Goal: Task Accomplishment & Management: Use online tool/utility

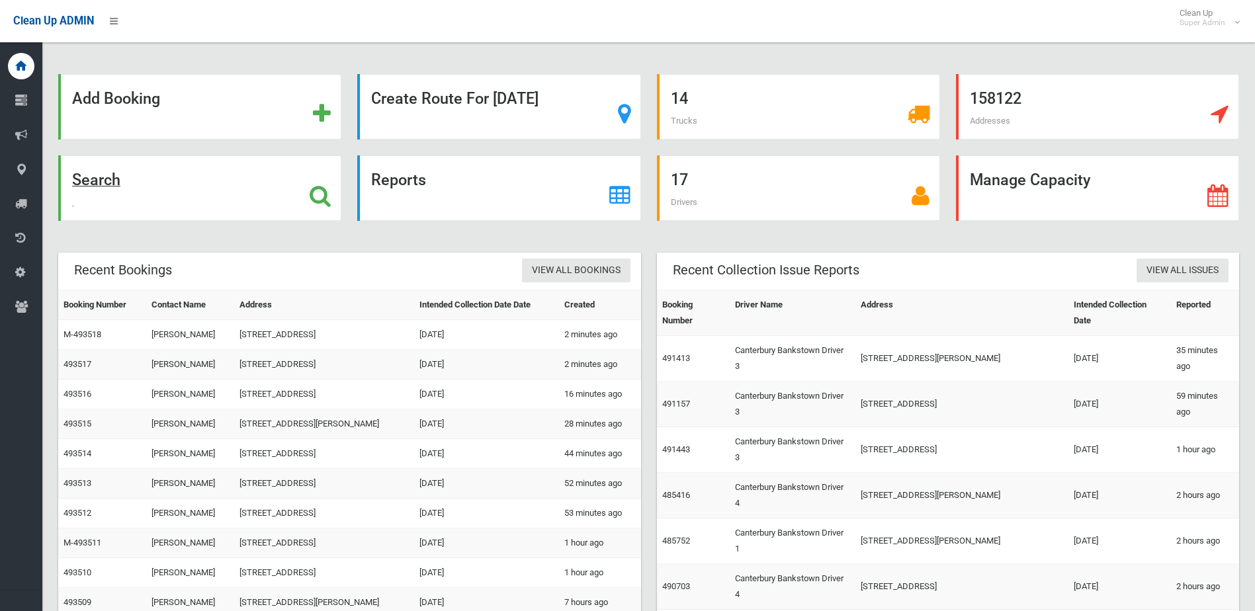
click at [324, 194] on icon at bounding box center [320, 196] width 21 height 22
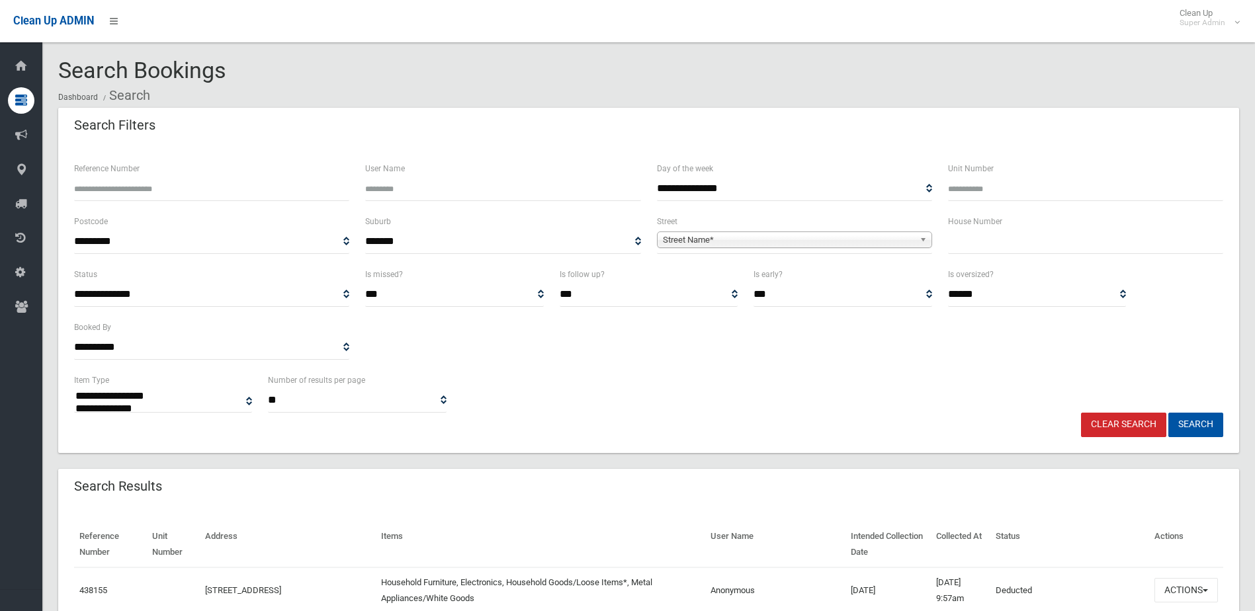
select select
click at [955, 246] on input "text" at bounding box center [1085, 242] width 275 height 24
type input "**"
click at [872, 232] on link "Street Name*" at bounding box center [794, 240] width 275 height 17
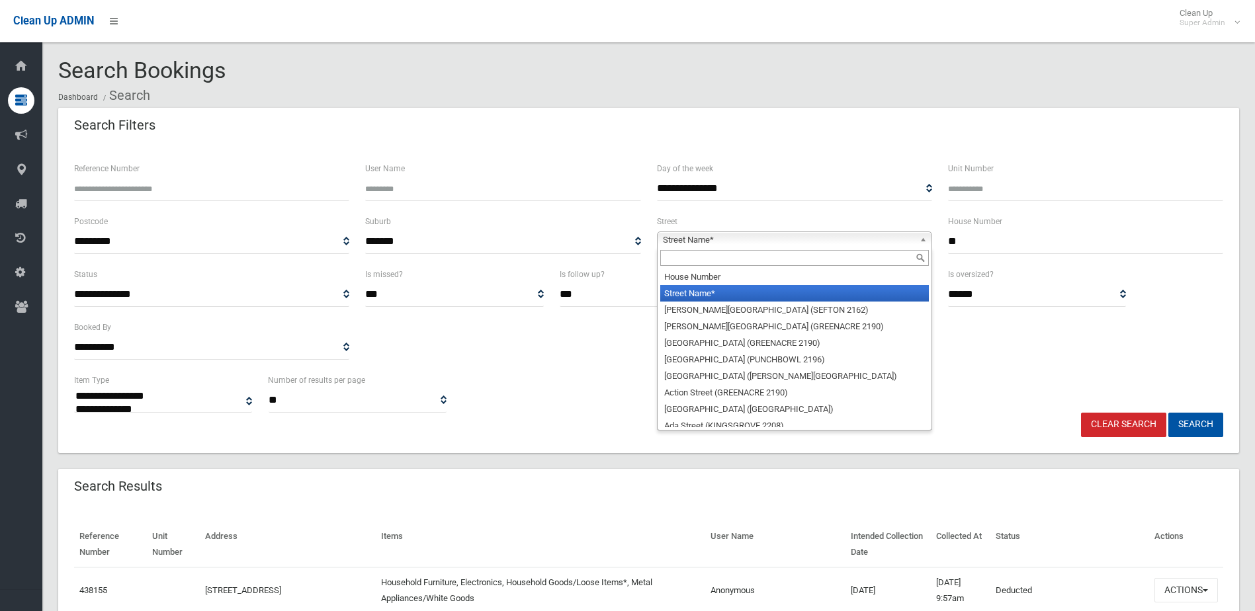
click at [779, 255] on input "text" at bounding box center [794, 258] width 269 height 16
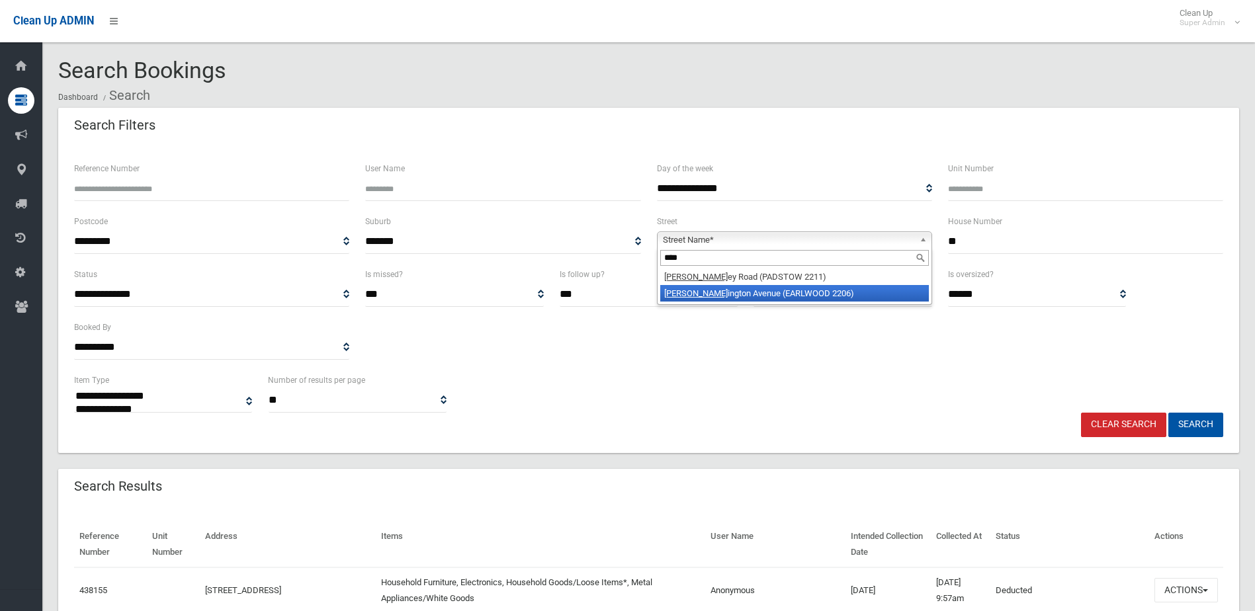
type input "****"
click at [767, 295] on li "Burl ington Avenue (EARLWOOD 2206)" at bounding box center [794, 293] width 269 height 17
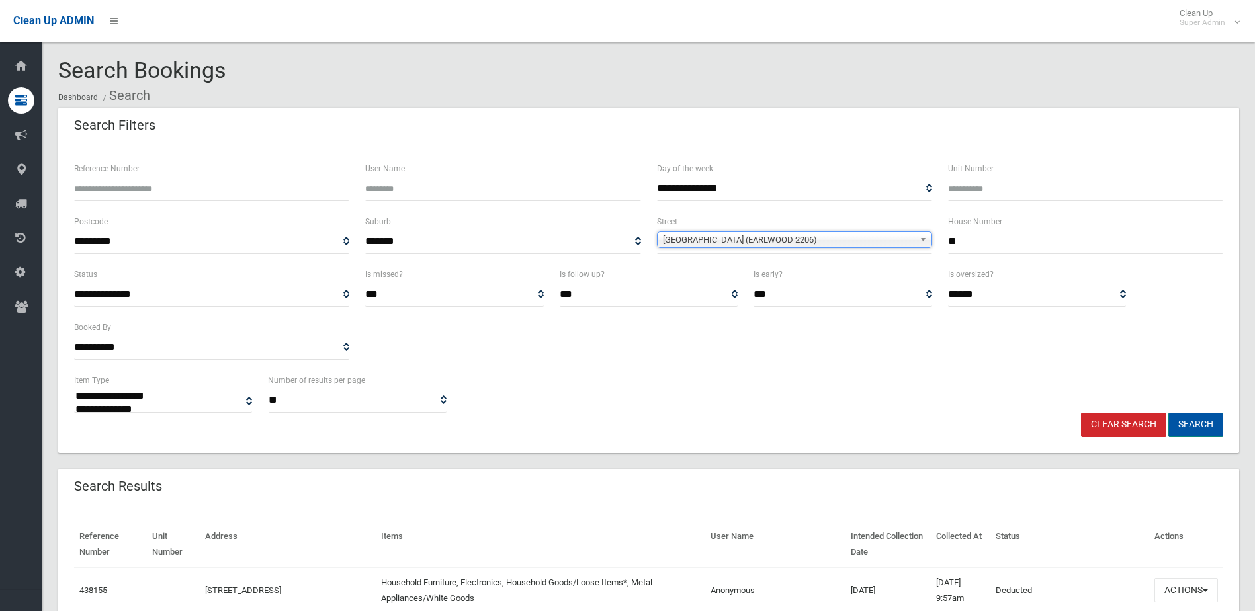
click at [1207, 426] on button "Search" at bounding box center [1195, 425] width 55 height 24
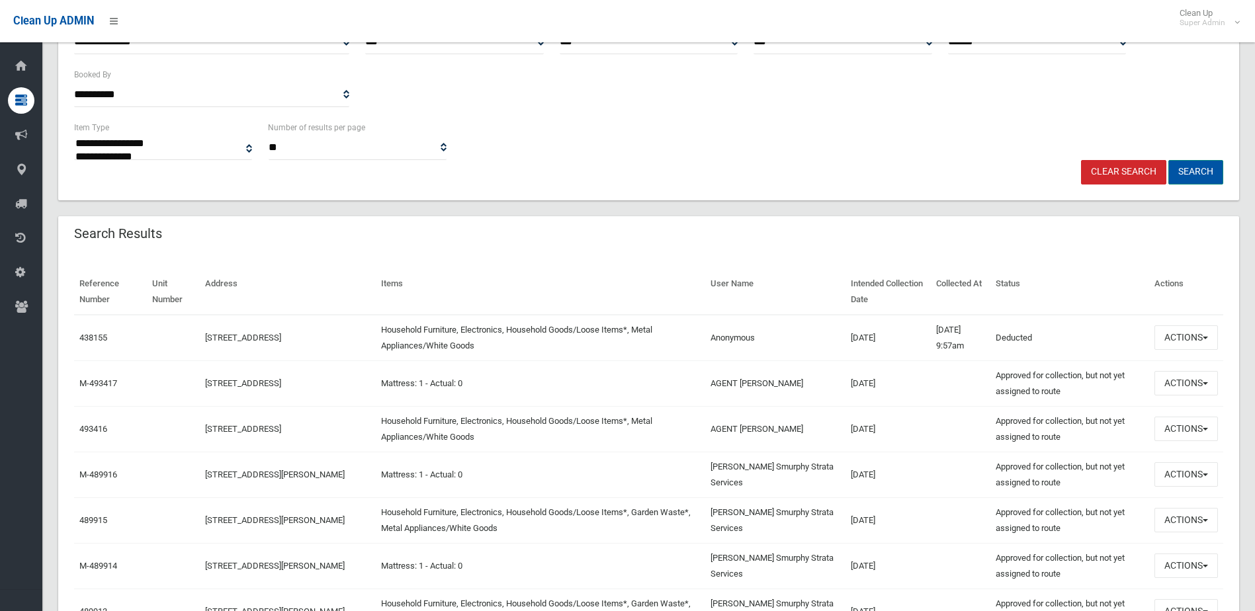
scroll to position [331, 0]
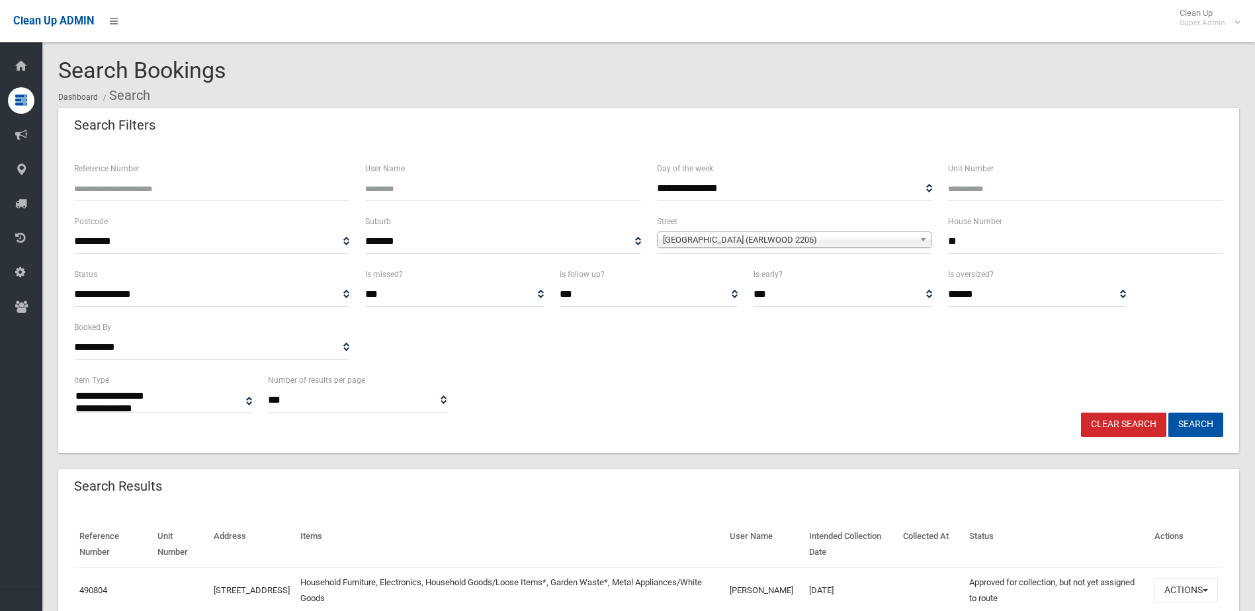
select select
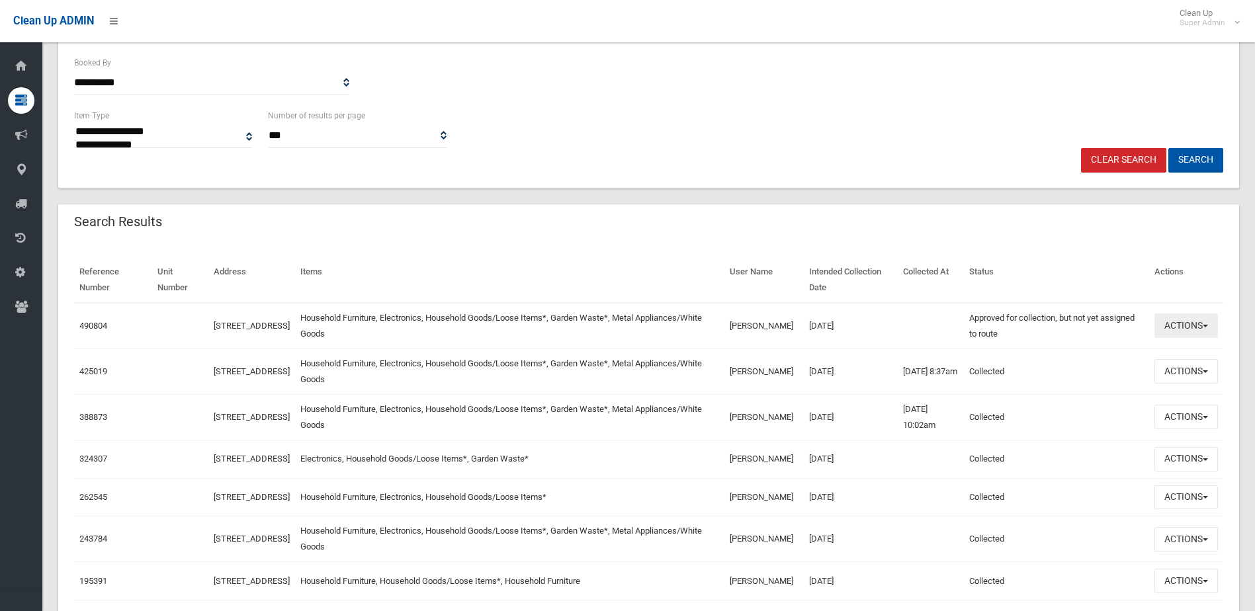
click at [1158, 334] on button "Actions" at bounding box center [1186, 326] width 64 height 24
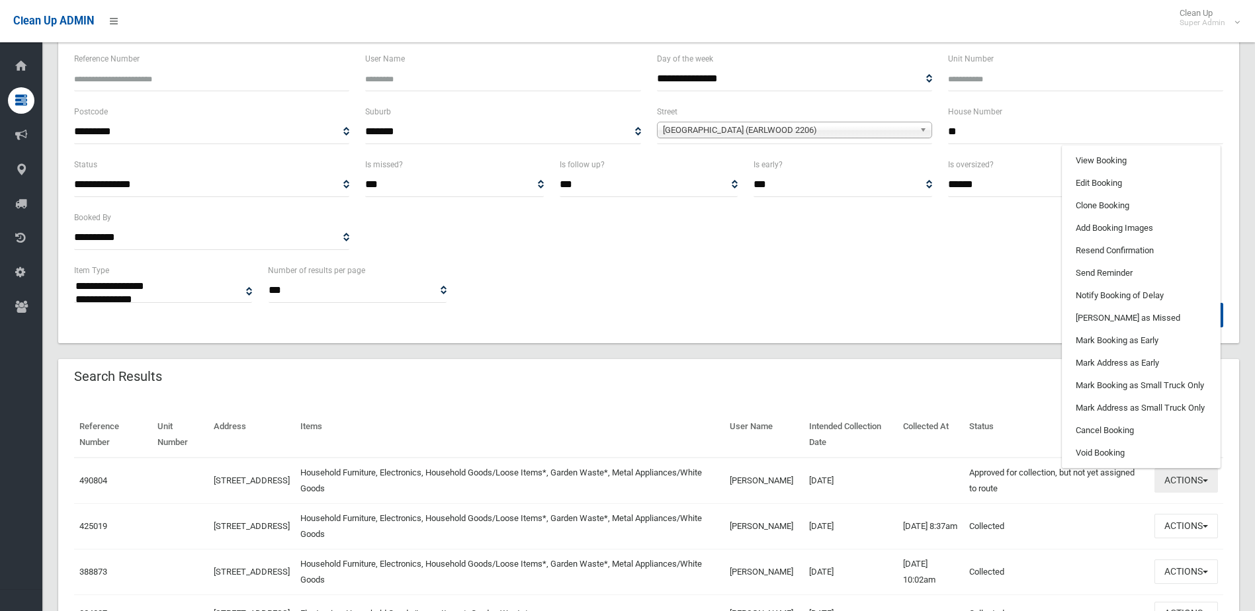
scroll to position [66, 0]
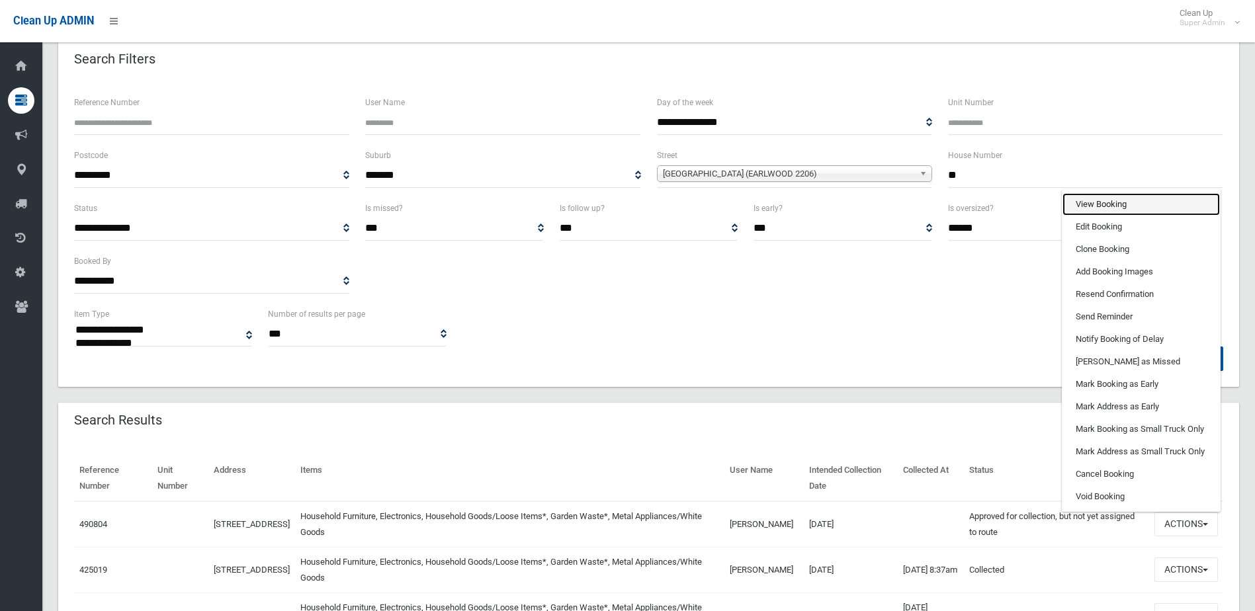
click at [1125, 206] on link "View Booking" at bounding box center [1140, 204] width 157 height 22
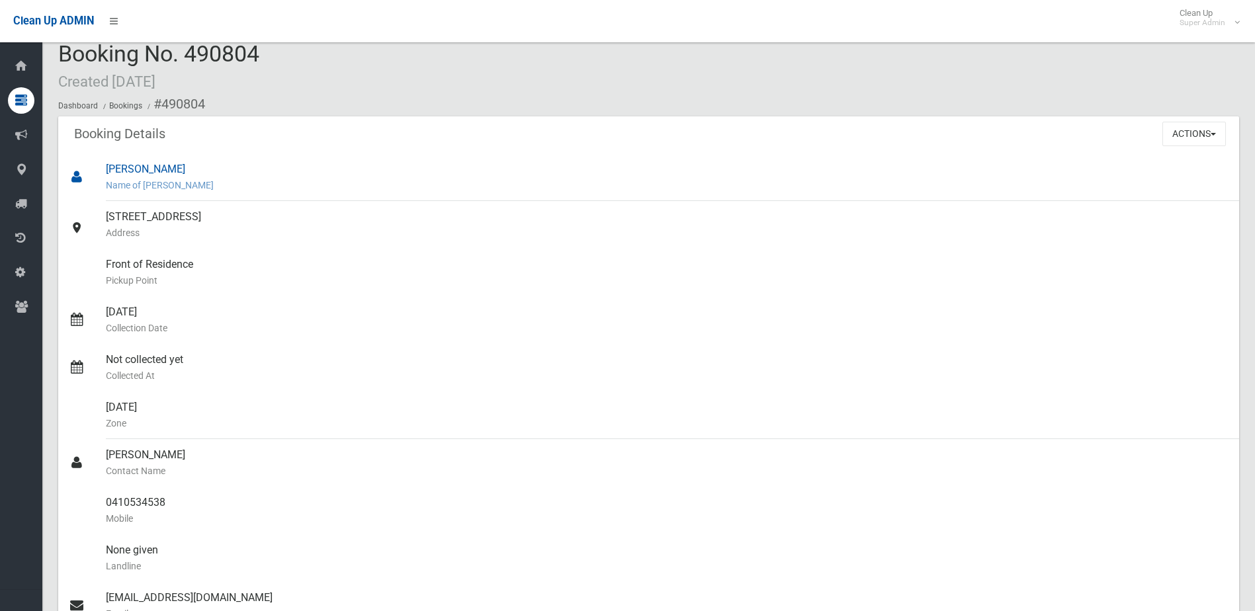
scroll to position [9, 0]
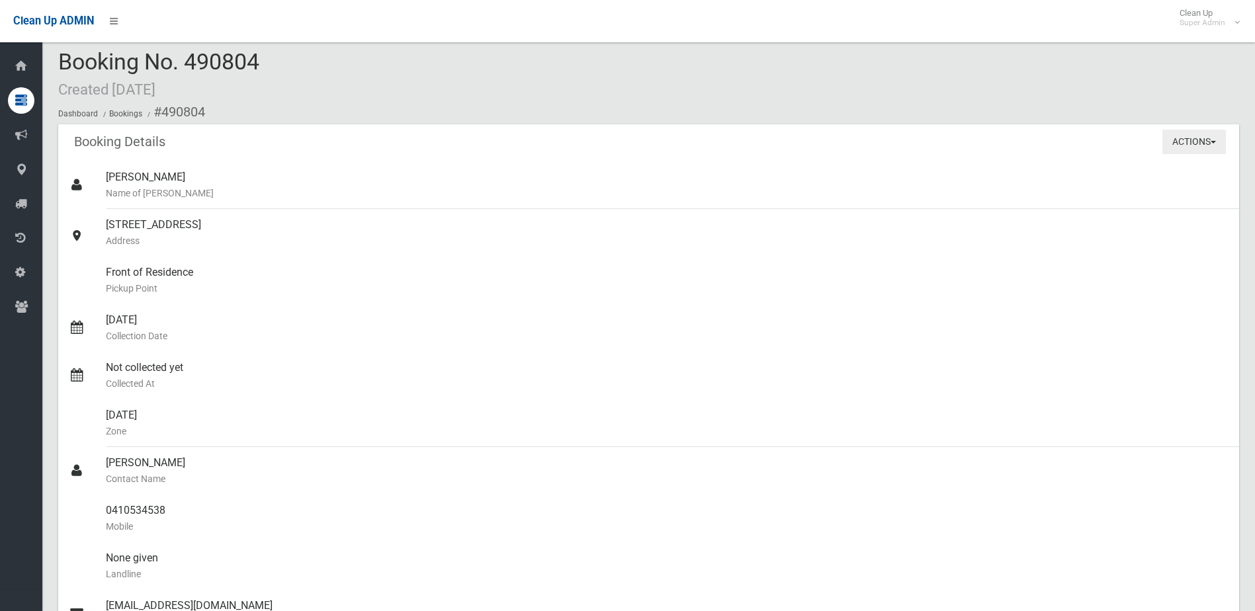
click at [1191, 136] on button "Actions" at bounding box center [1194, 142] width 64 height 24
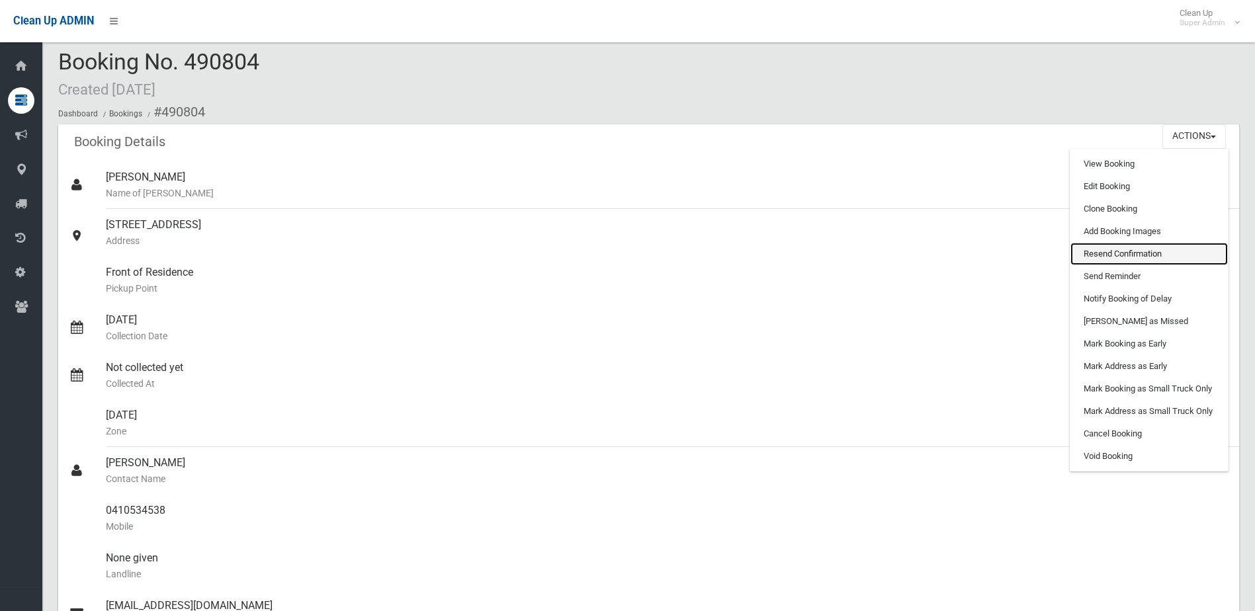
click at [1133, 253] on link "Resend Confirmation" at bounding box center [1148, 254] width 157 height 22
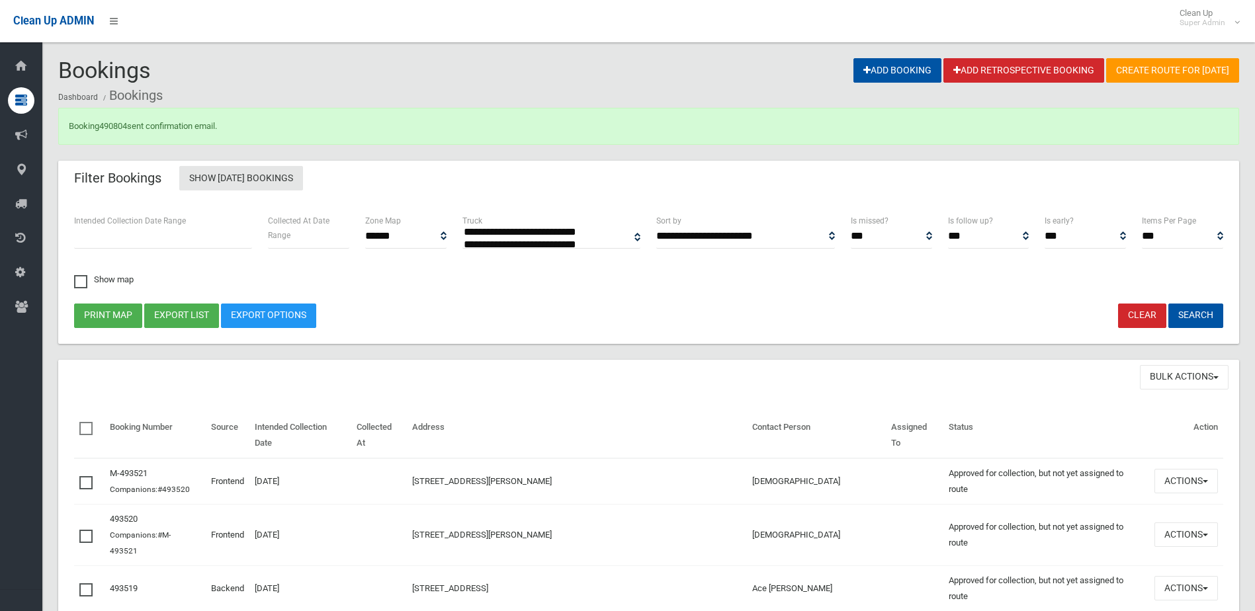
select select
click at [108, 130] on link "490804" at bounding box center [113, 126] width 28 height 10
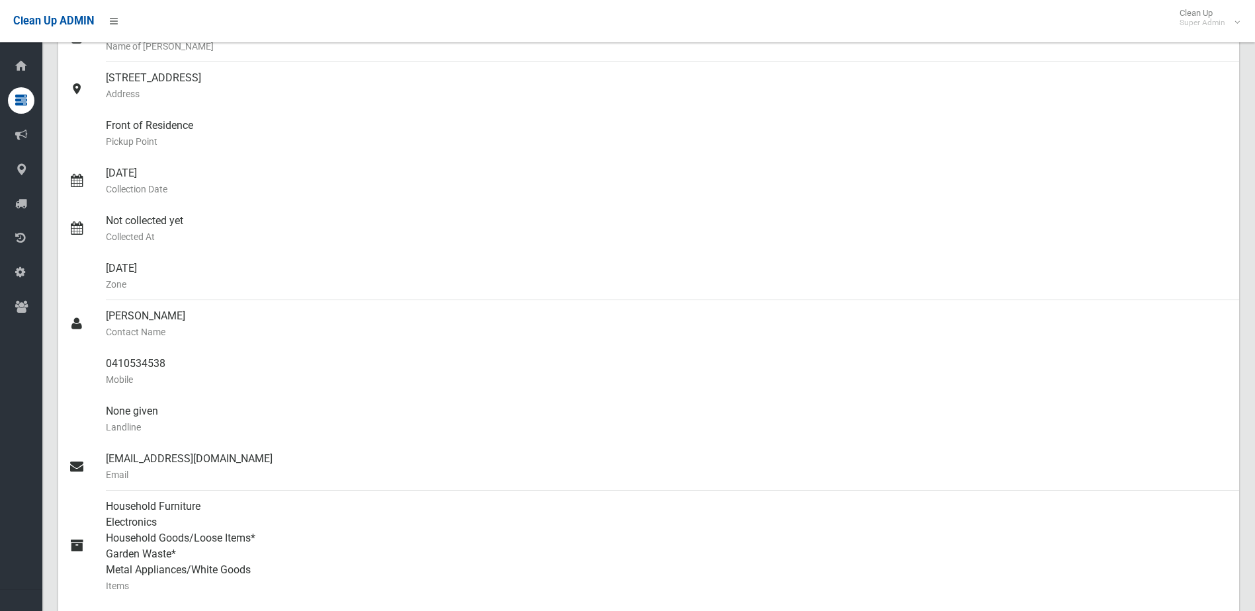
scroll to position [144, 0]
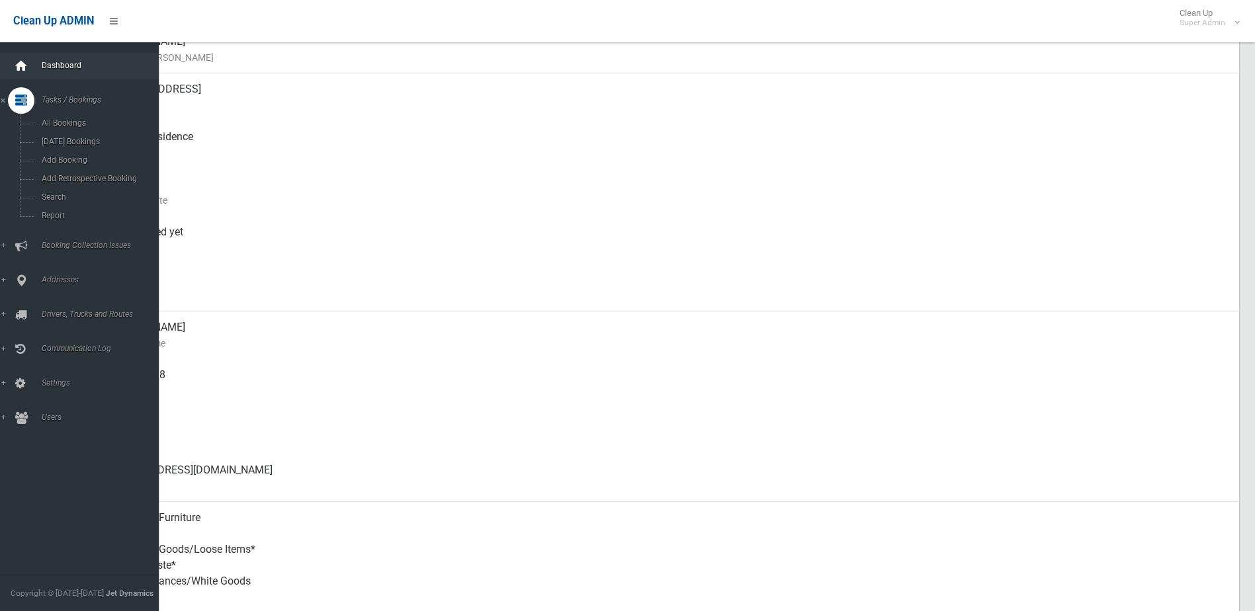
click at [34, 65] on div at bounding box center [21, 66] width 26 height 26
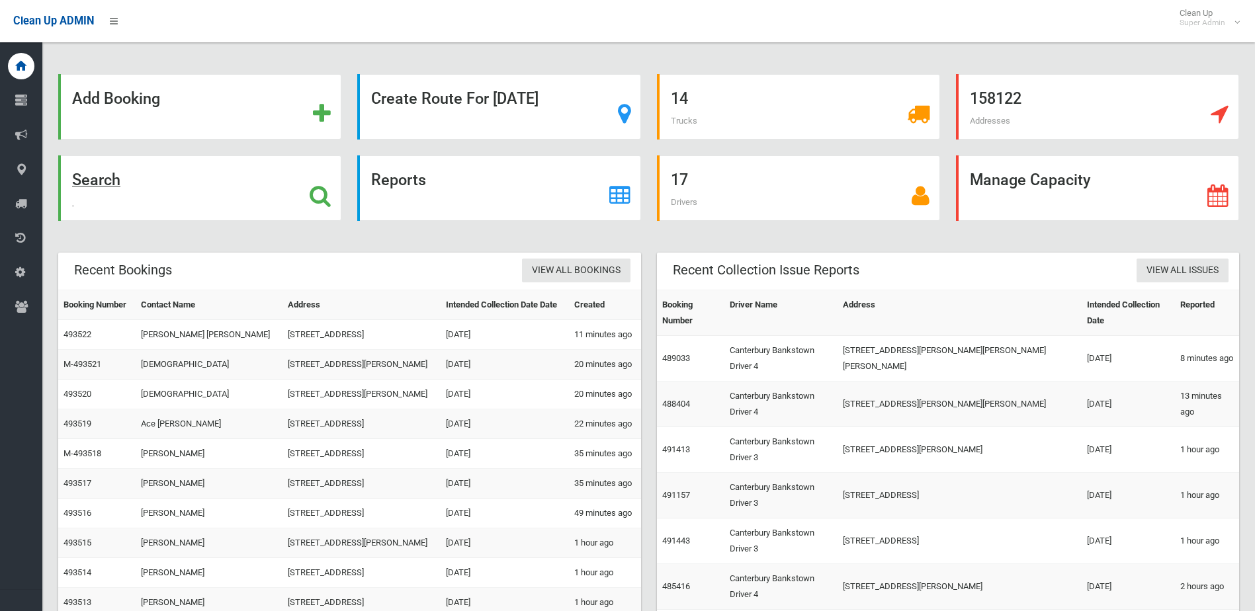
click at [318, 195] on icon at bounding box center [320, 196] width 21 height 22
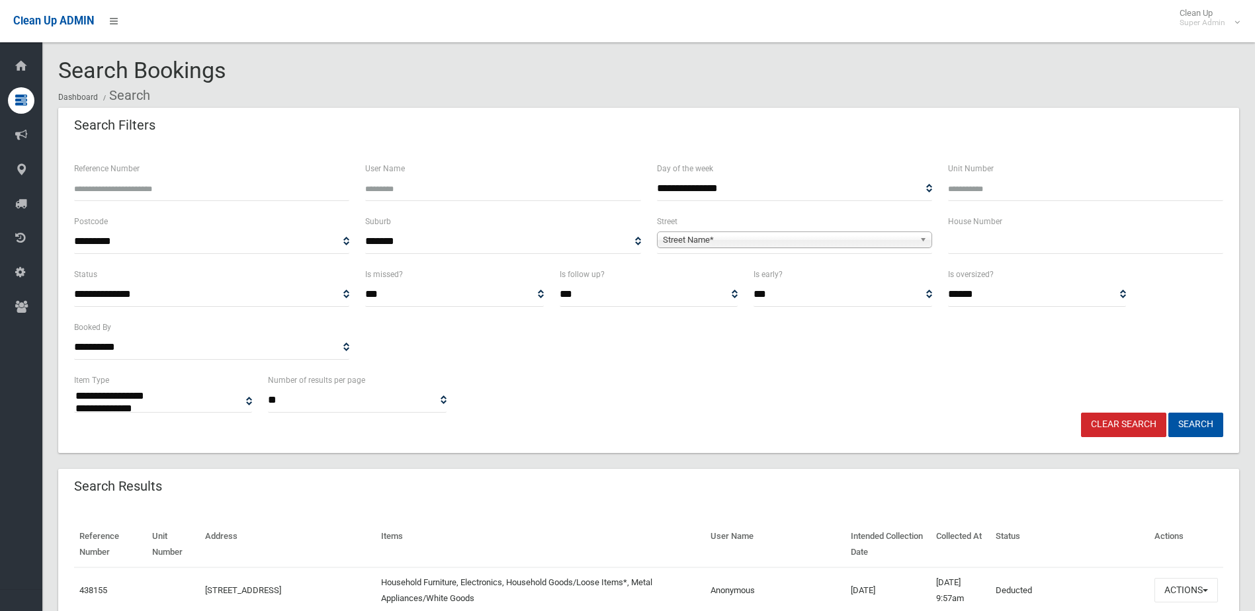
select select
click at [952, 239] on input "text" at bounding box center [1085, 242] width 275 height 24
type input "*"
click at [751, 238] on span "Street Name*" at bounding box center [788, 240] width 251 height 16
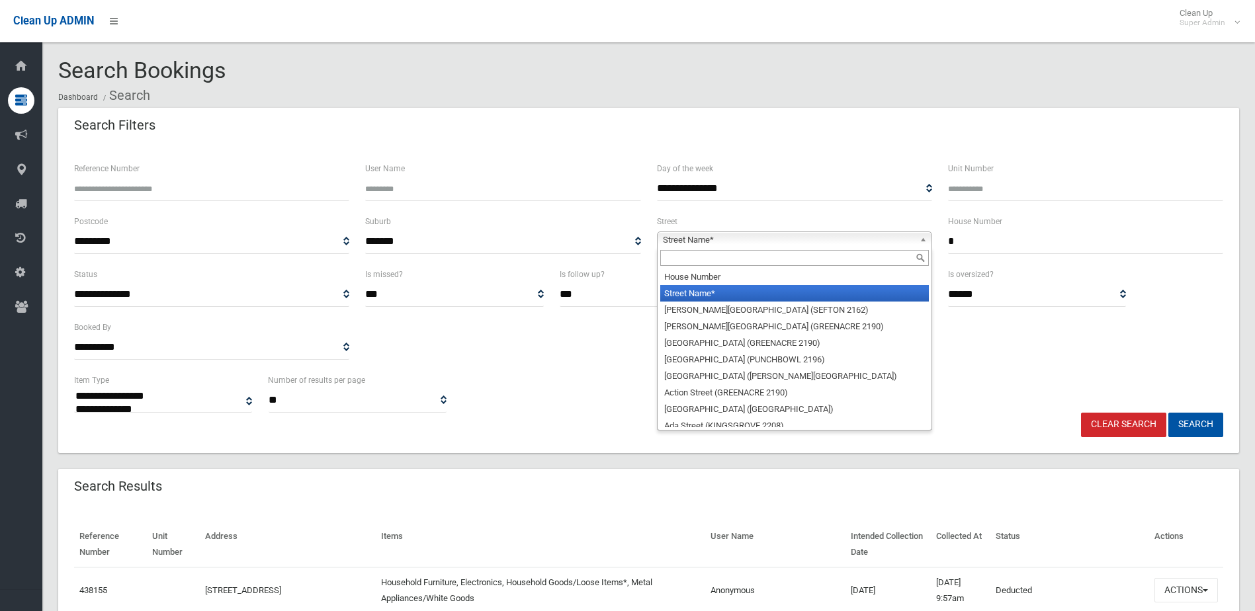
click at [690, 262] on input "text" at bounding box center [794, 258] width 269 height 16
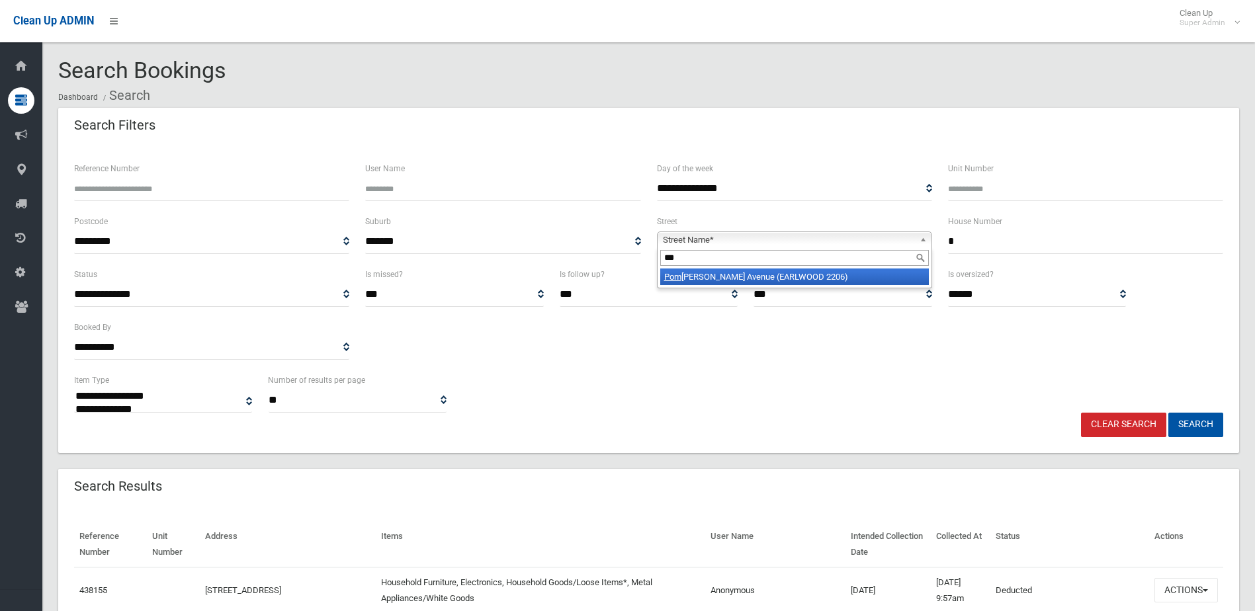
type input "***"
click at [697, 282] on li "Pom roy Avenue (EARLWOOD 2206)" at bounding box center [794, 277] width 269 height 17
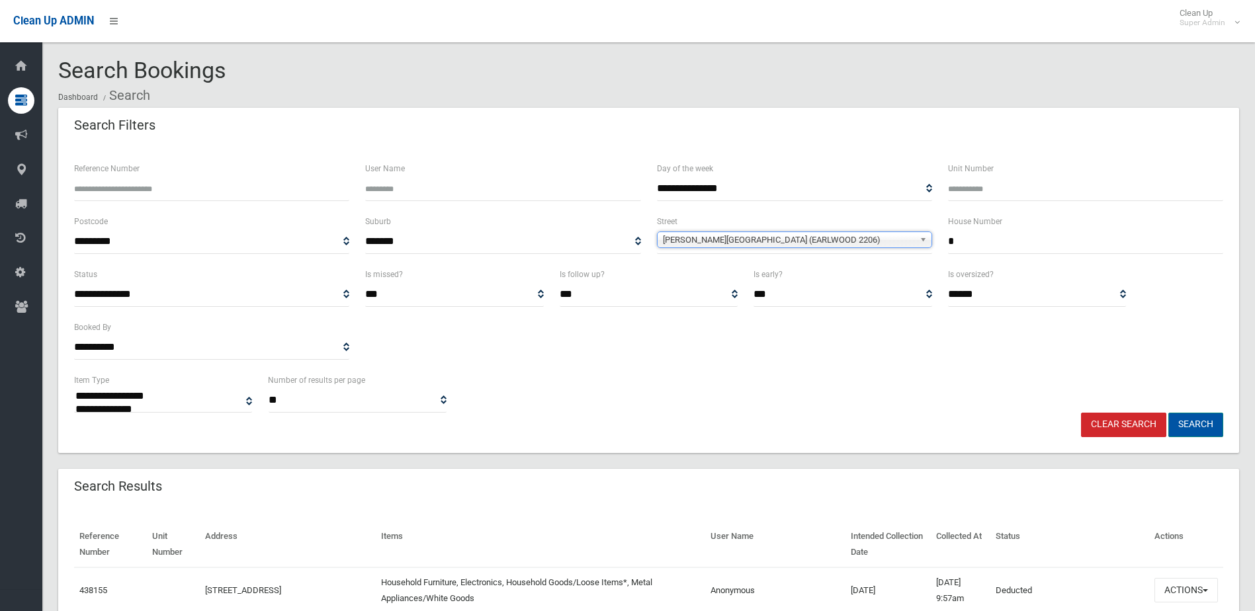
click at [1190, 426] on button "Search" at bounding box center [1195, 425] width 55 height 24
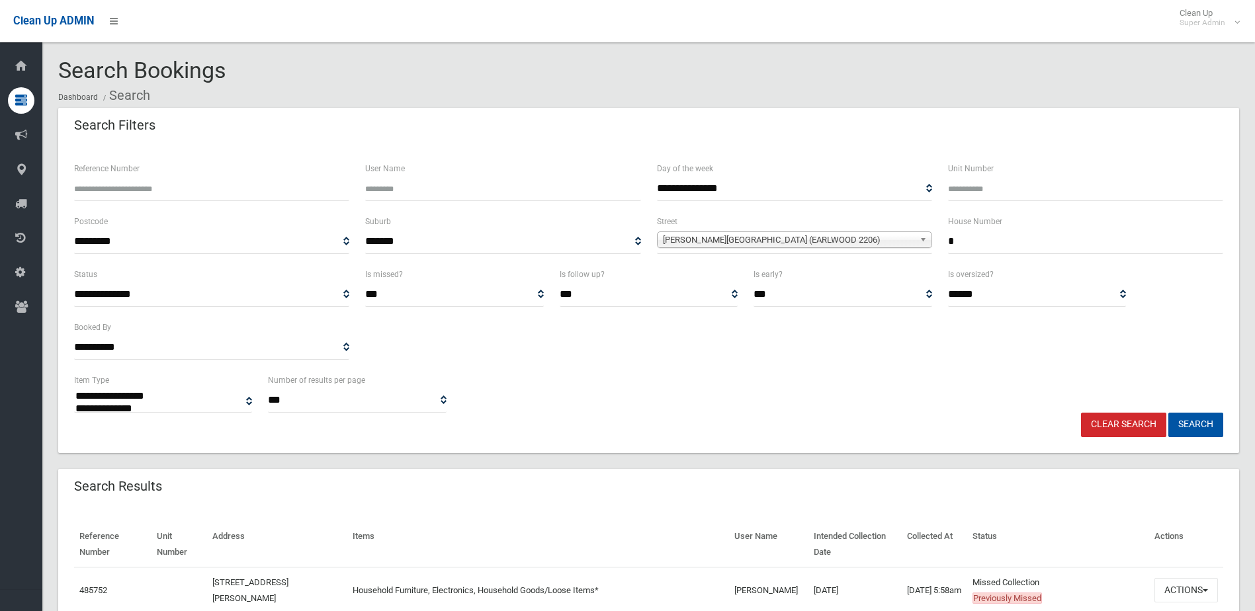
select select
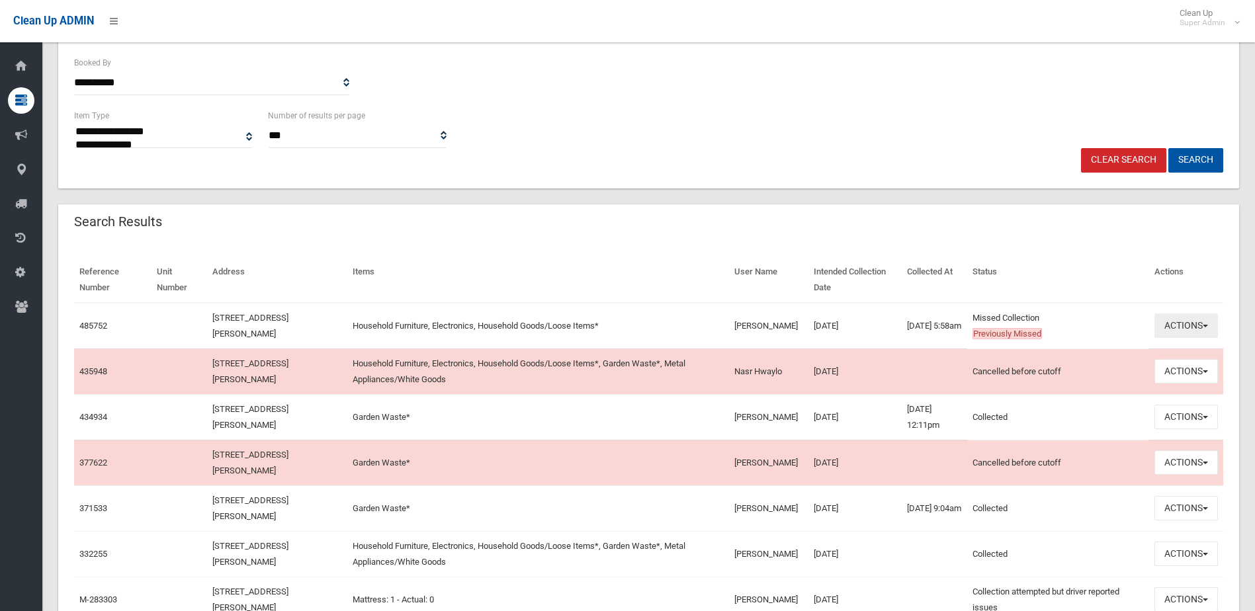
click at [1175, 329] on button "Actions" at bounding box center [1186, 326] width 64 height 24
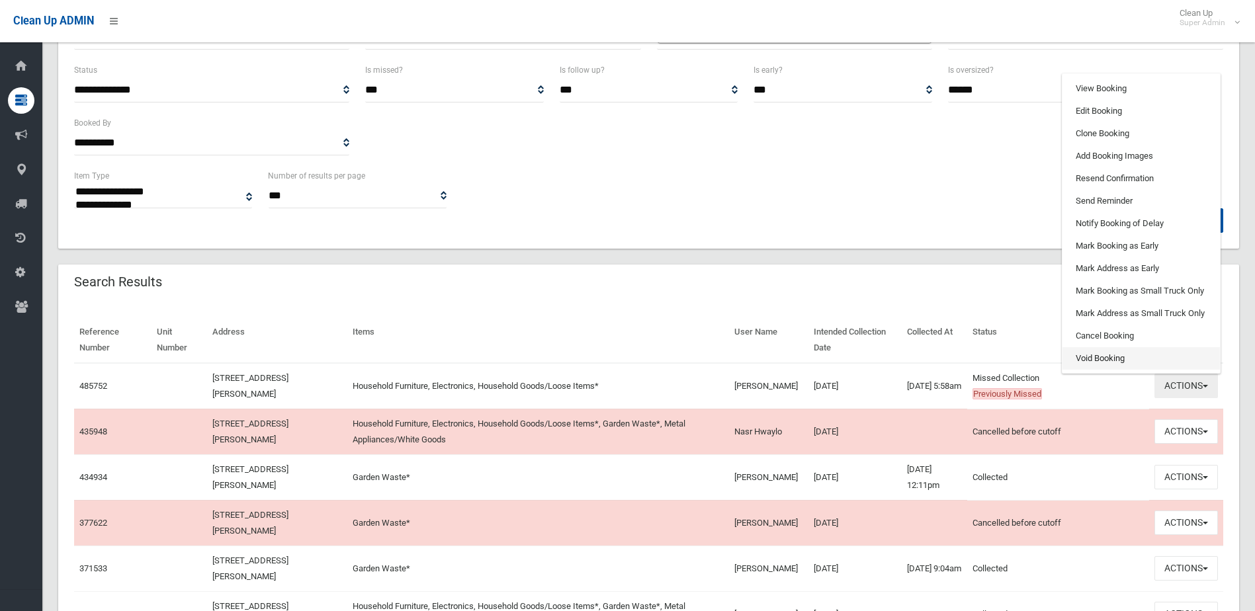
scroll to position [66, 0]
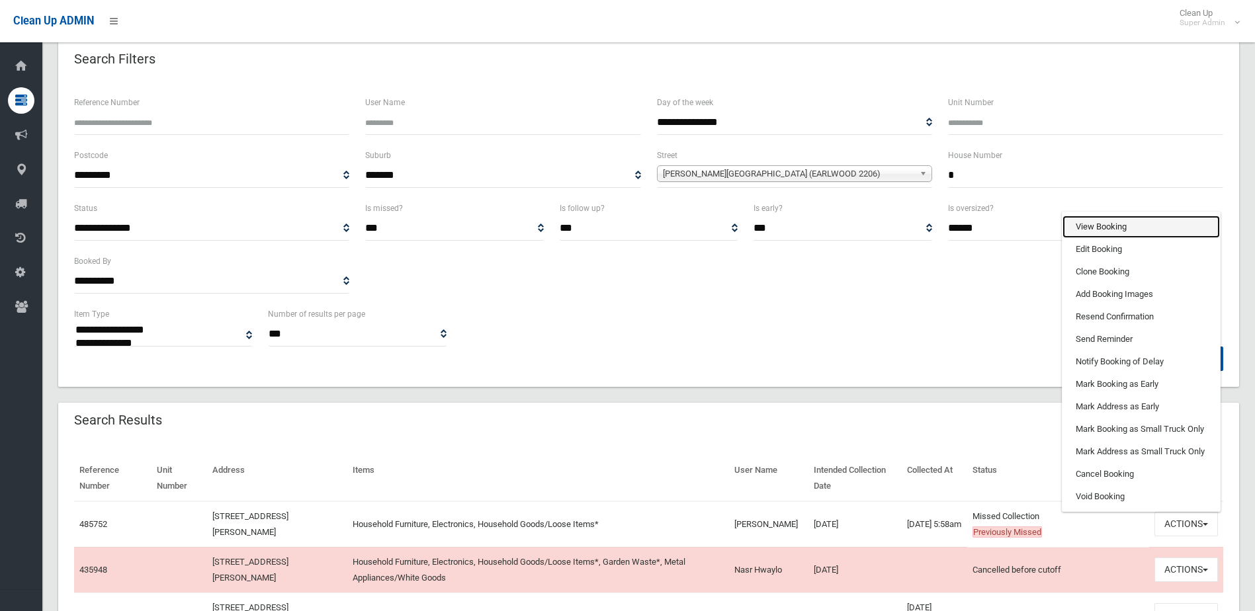
click at [1120, 226] on link "View Booking" at bounding box center [1140, 227] width 157 height 22
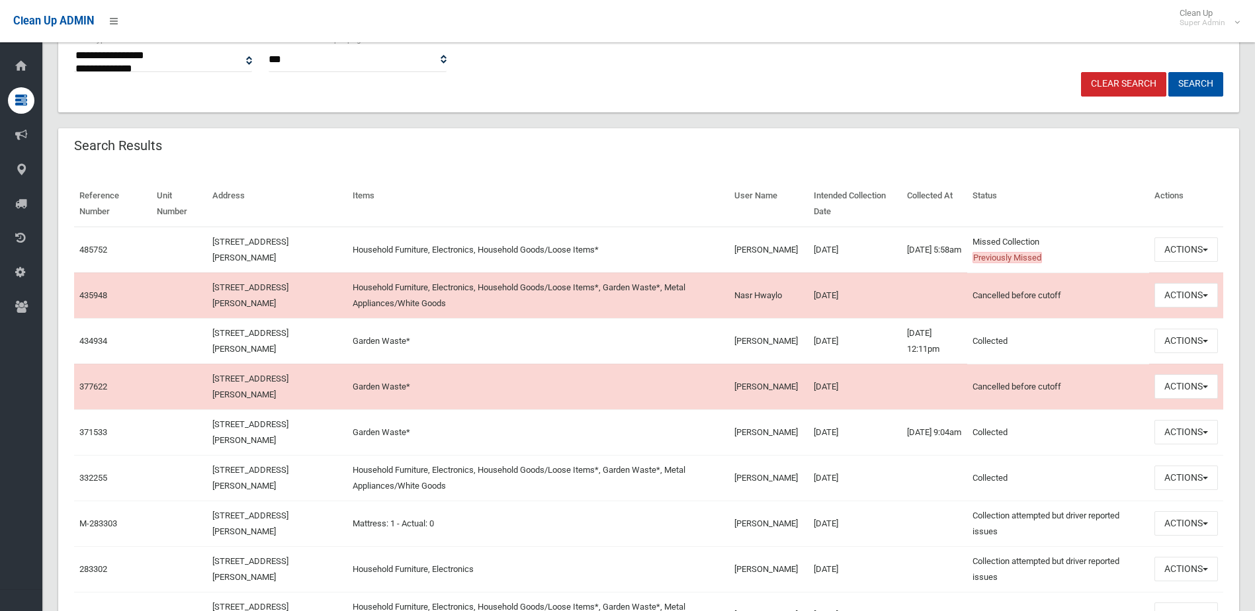
scroll to position [331, 0]
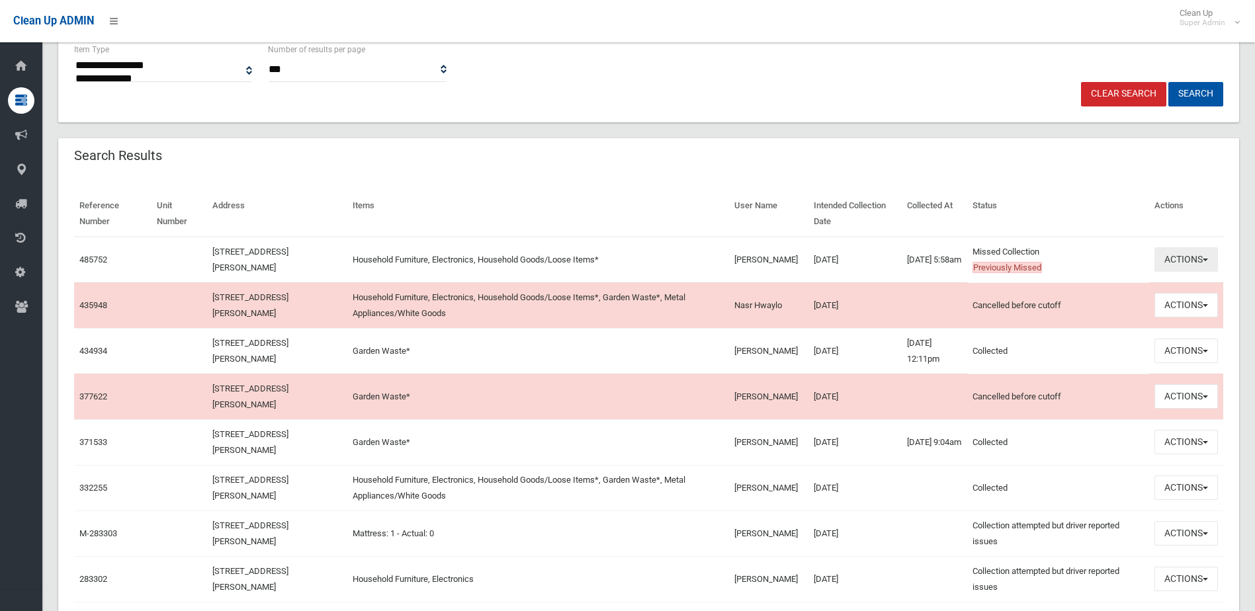
click at [1164, 260] on button "Actions" at bounding box center [1186, 259] width 64 height 24
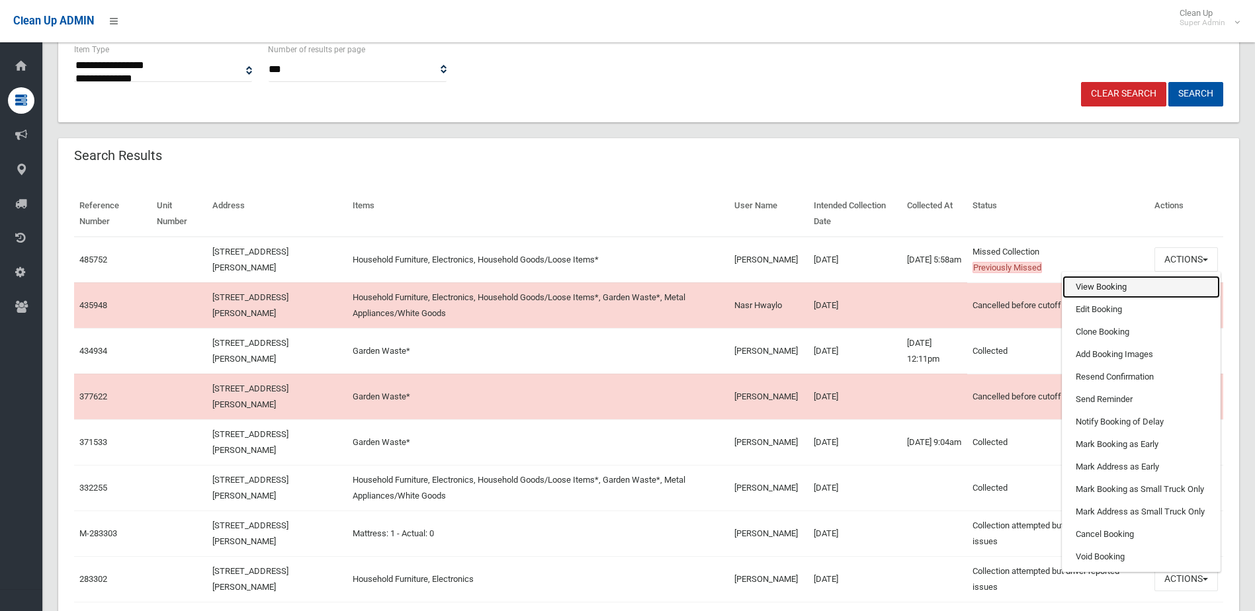
click at [1107, 284] on link "View Booking" at bounding box center [1140, 287] width 157 height 22
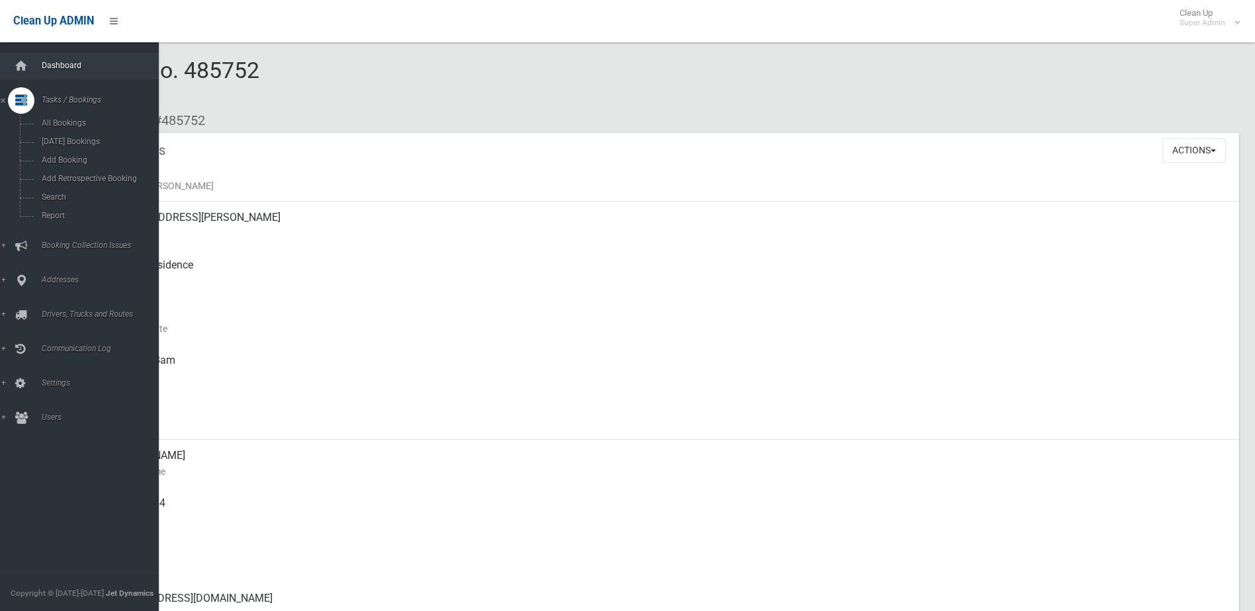
click at [34, 64] on link "Dashboard" at bounding box center [84, 66] width 169 height 26
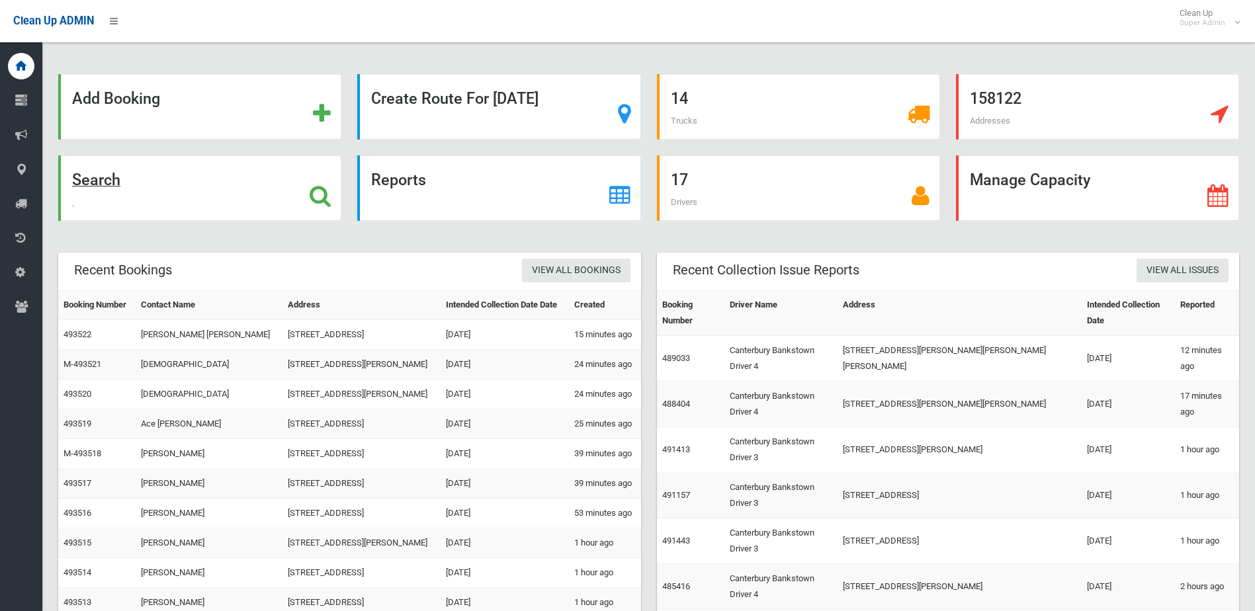
click at [316, 202] on icon at bounding box center [320, 196] width 21 height 22
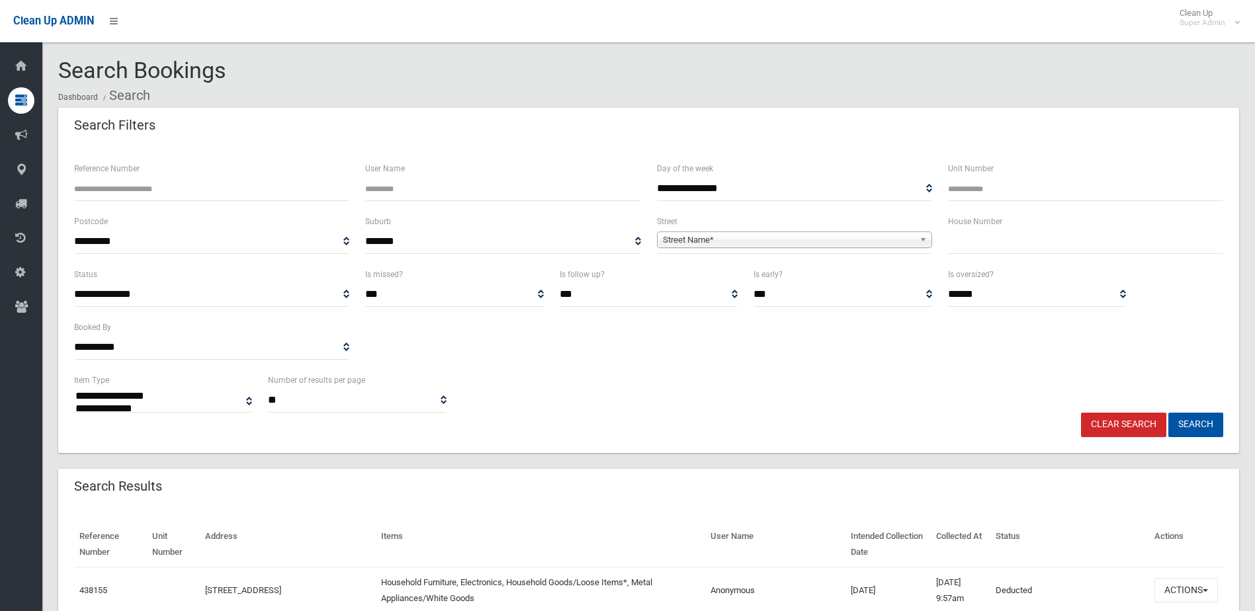
select select
click at [967, 234] on input "text" at bounding box center [1085, 242] width 275 height 24
type input "**"
click at [787, 255] on div "**********" at bounding box center [794, 240] width 291 height 53
click at [760, 245] on span "Street Name*" at bounding box center [788, 240] width 251 height 16
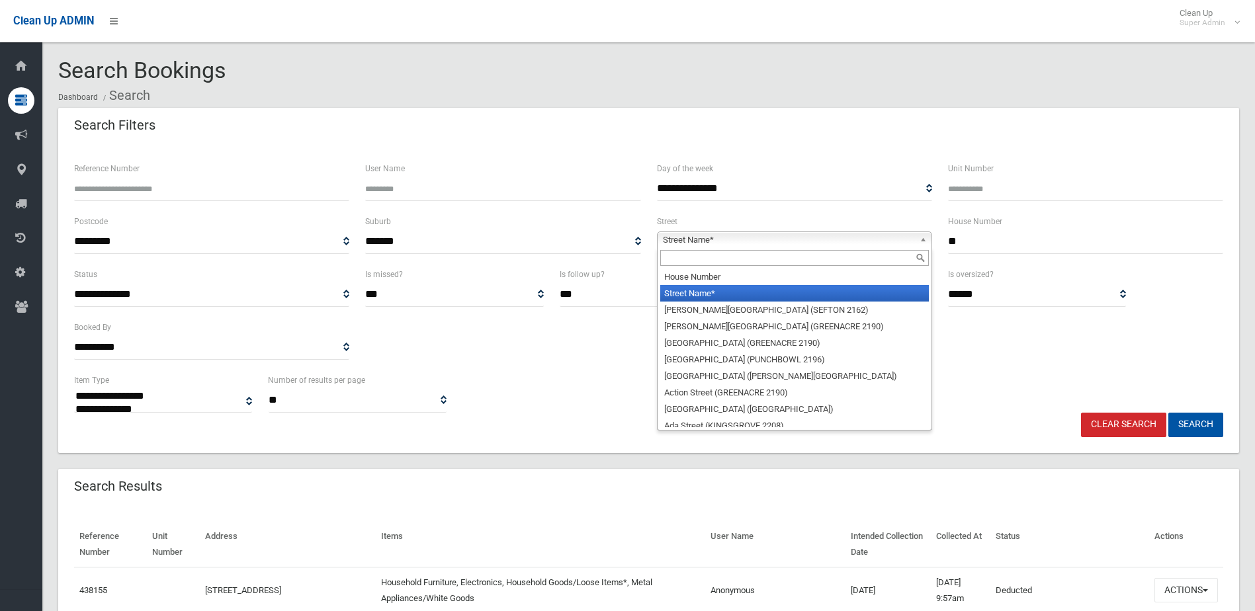
click at [734, 266] on input "text" at bounding box center [794, 258] width 269 height 16
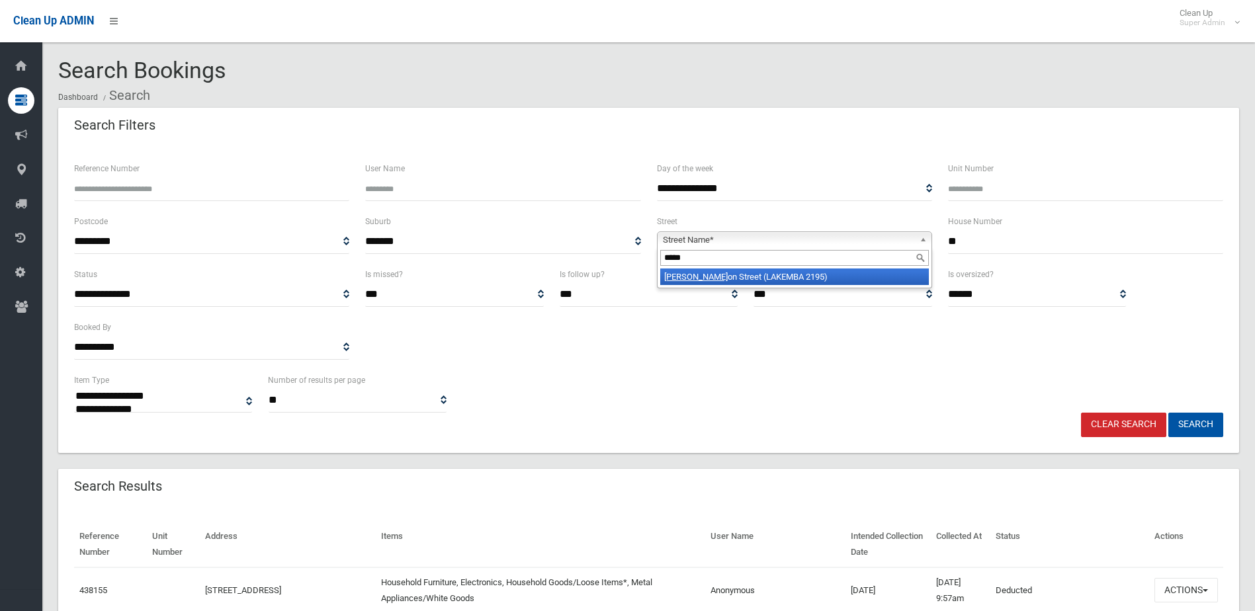
type input "*****"
click at [738, 279] on li "Moret on Street (LAKEMBA 2195)" at bounding box center [794, 277] width 269 height 17
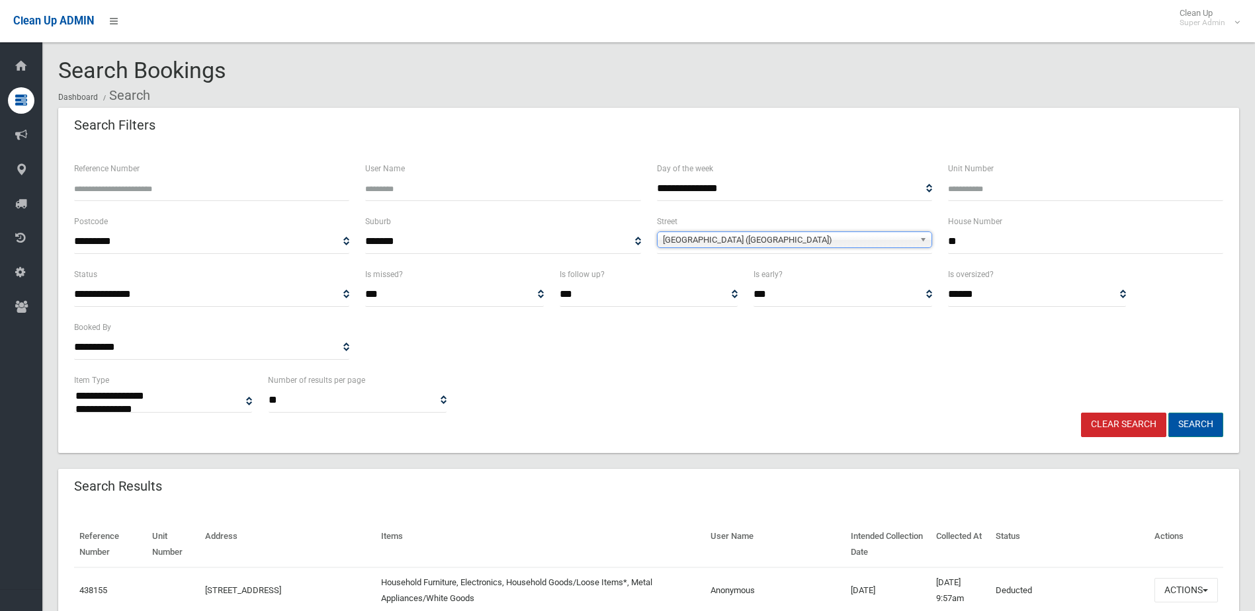
click at [1202, 425] on button "Search" at bounding box center [1195, 425] width 55 height 24
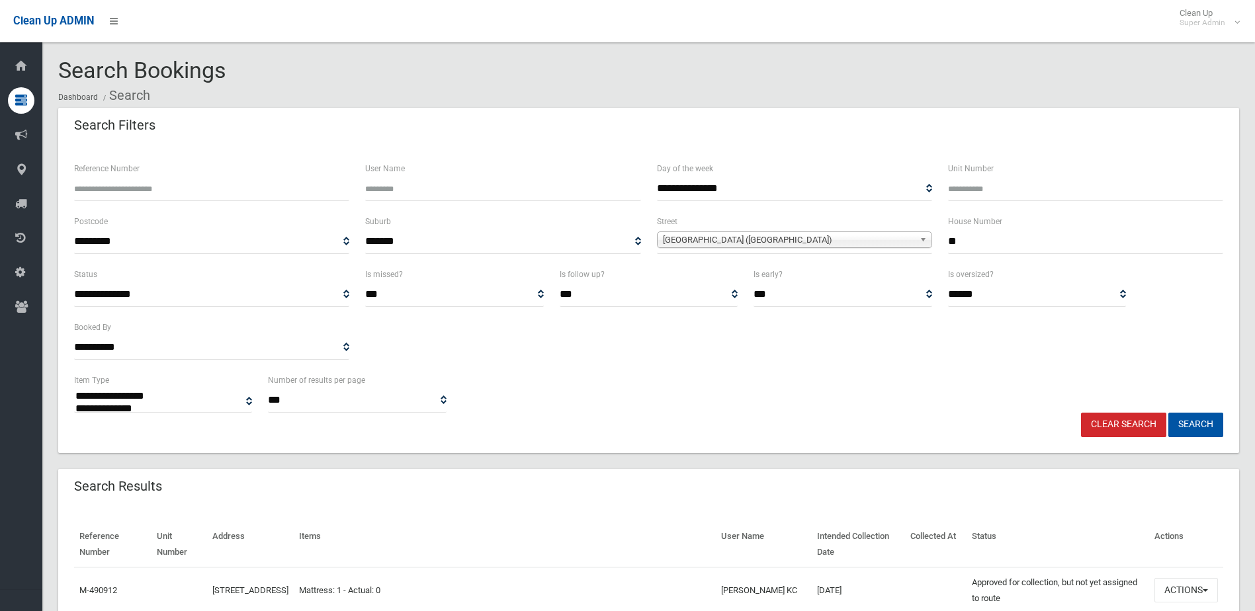
select select
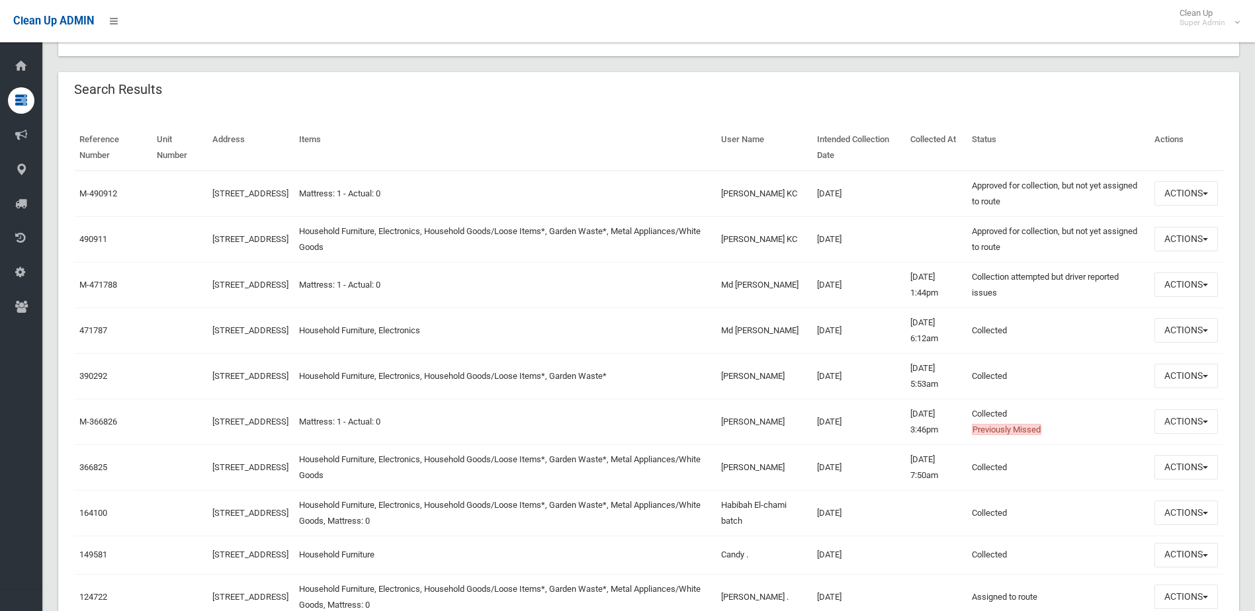
scroll to position [331, 0]
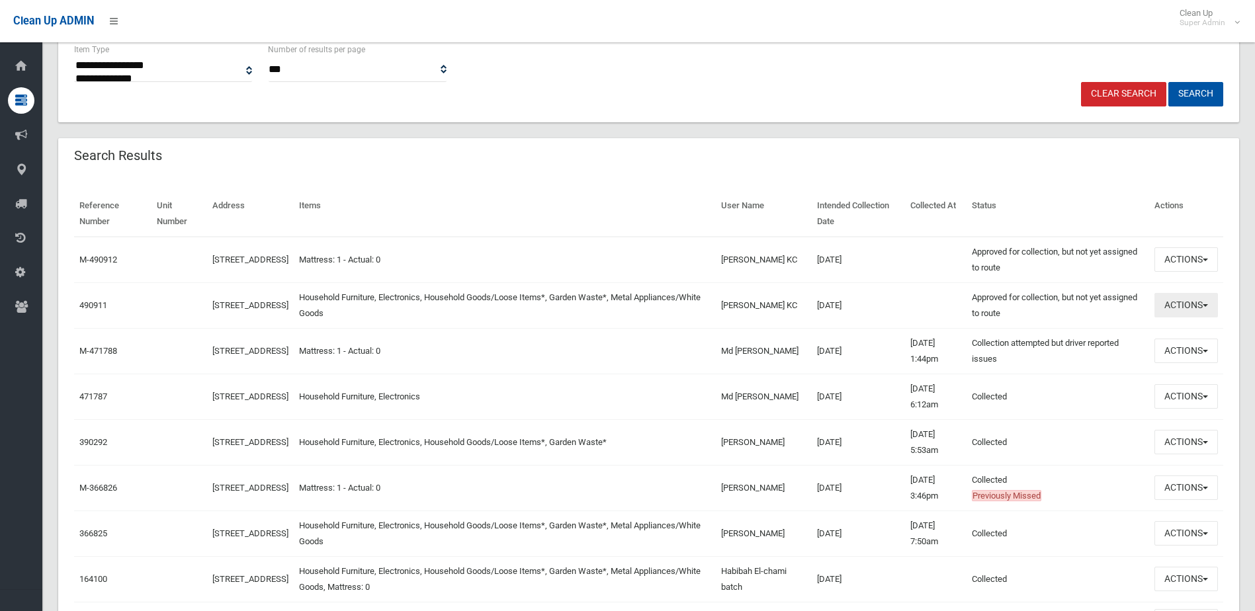
click at [1167, 310] on button "Actions" at bounding box center [1186, 305] width 64 height 24
